Goal: Navigation & Orientation: Find specific page/section

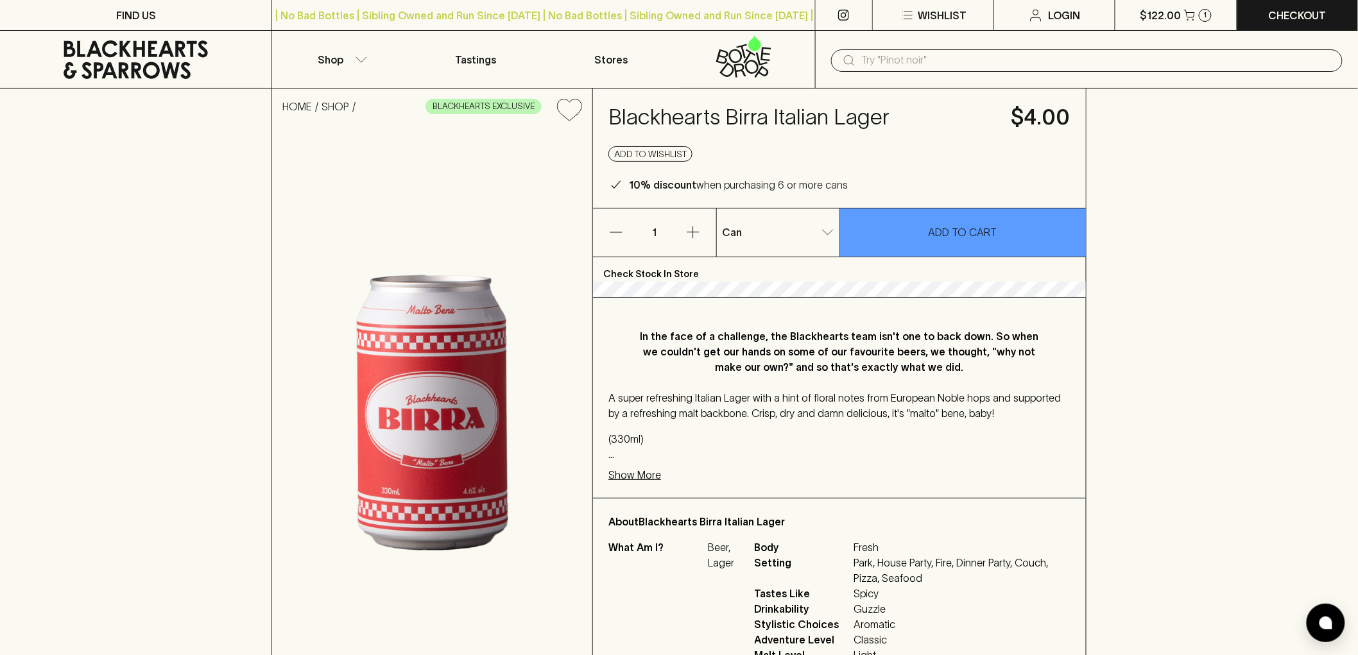
click at [1133, 63] on input "text" at bounding box center [1097, 60] width 471 height 21
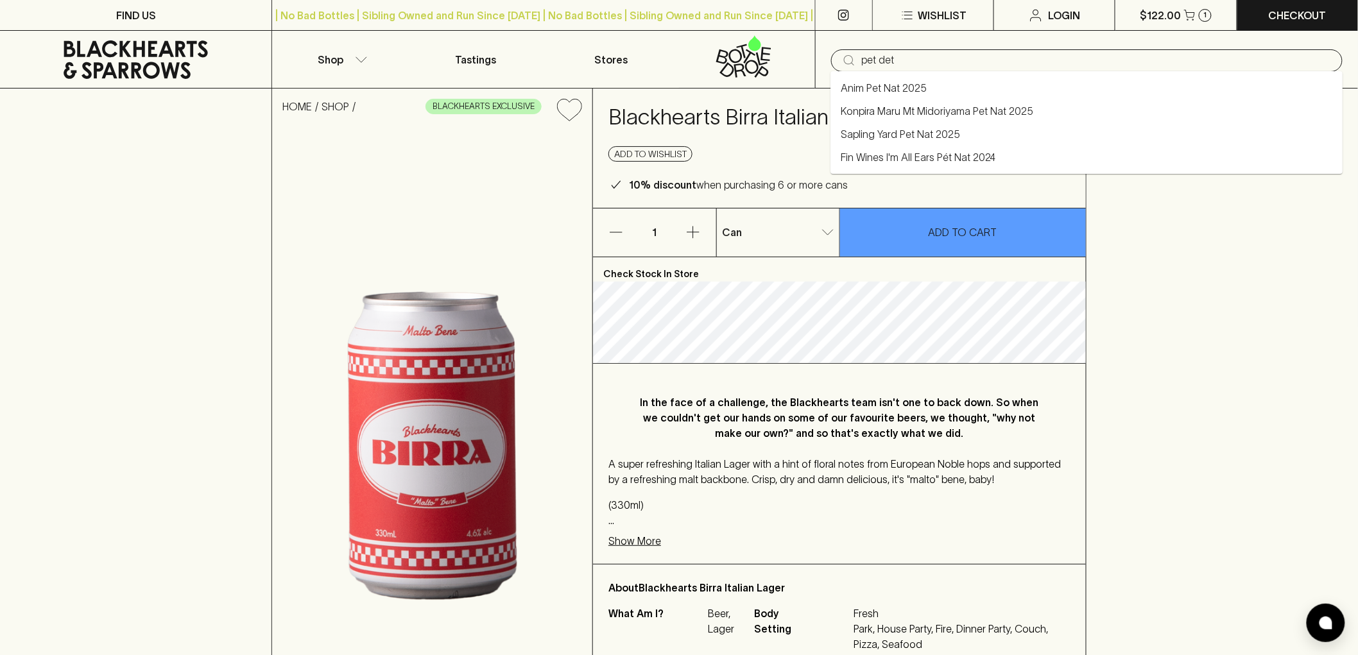
type input "pet det"
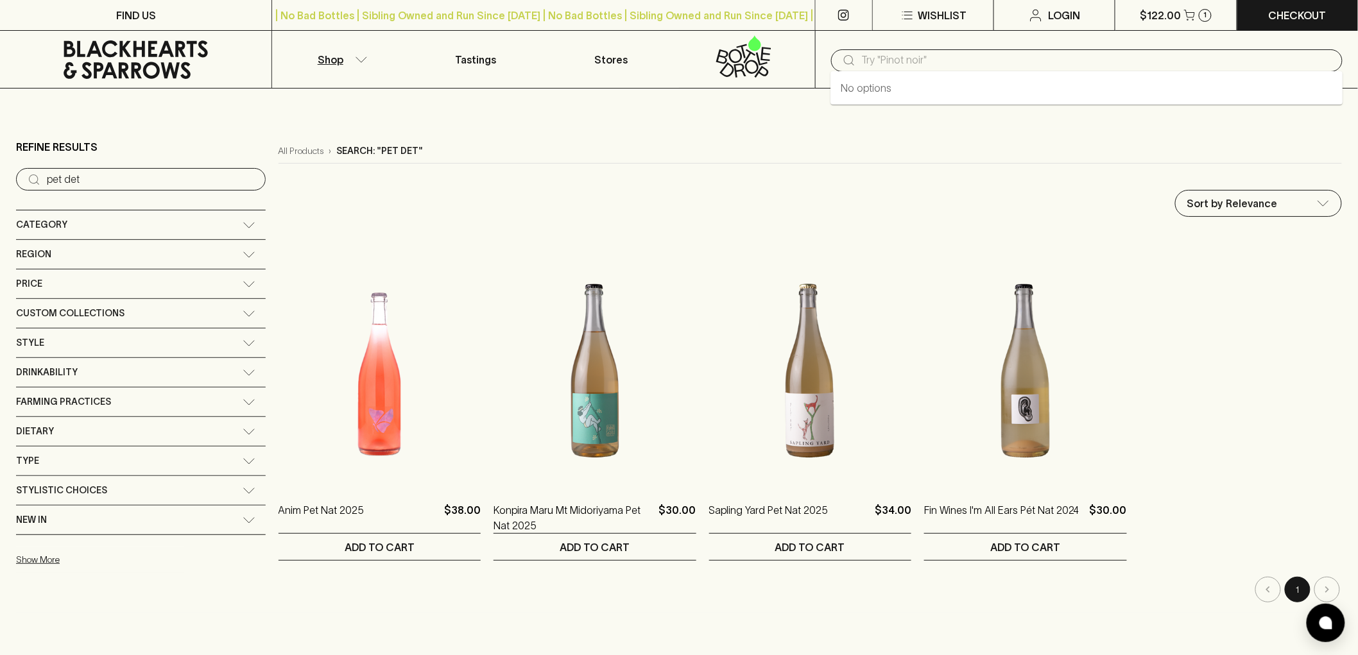
click at [908, 54] on input "text" at bounding box center [1097, 60] width 471 height 21
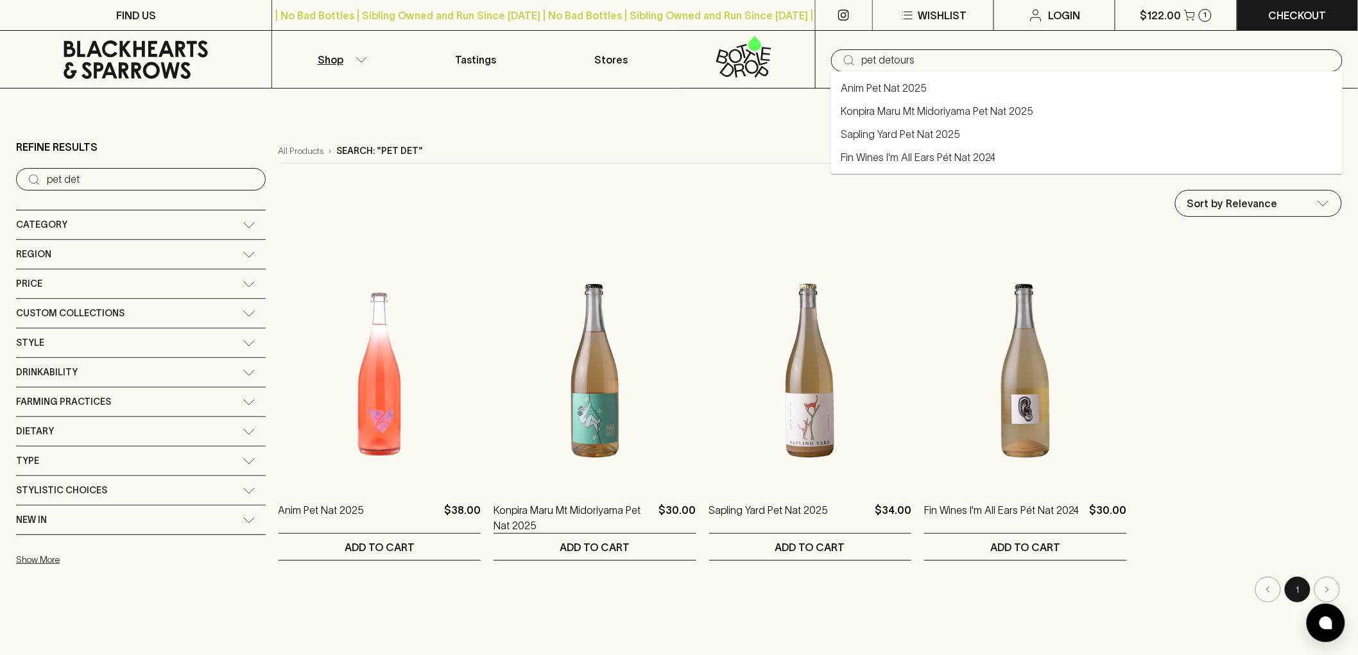
click at [876, 62] on input "pet detours" at bounding box center [1097, 60] width 471 height 21
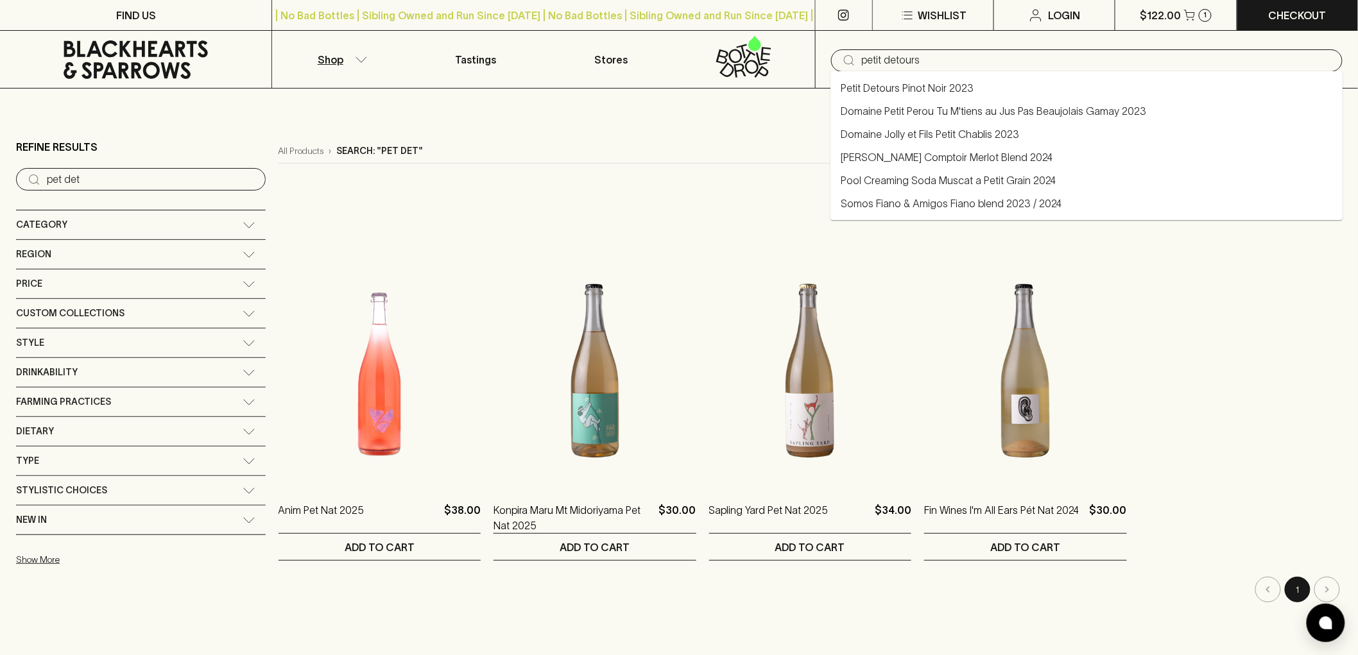
click at [953, 90] on link "Petit Detours Pinot Noir 2023" at bounding box center [907, 87] width 133 height 15
type input "Petit Detours Pinot Noir 2023"
